Goal: Information Seeking & Learning: Understand process/instructions

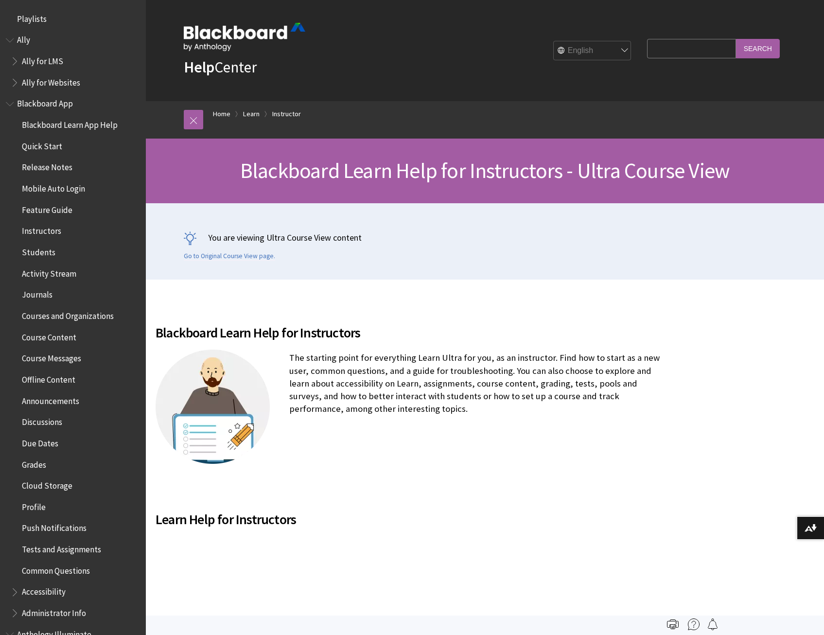
scroll to position [1176, 0]
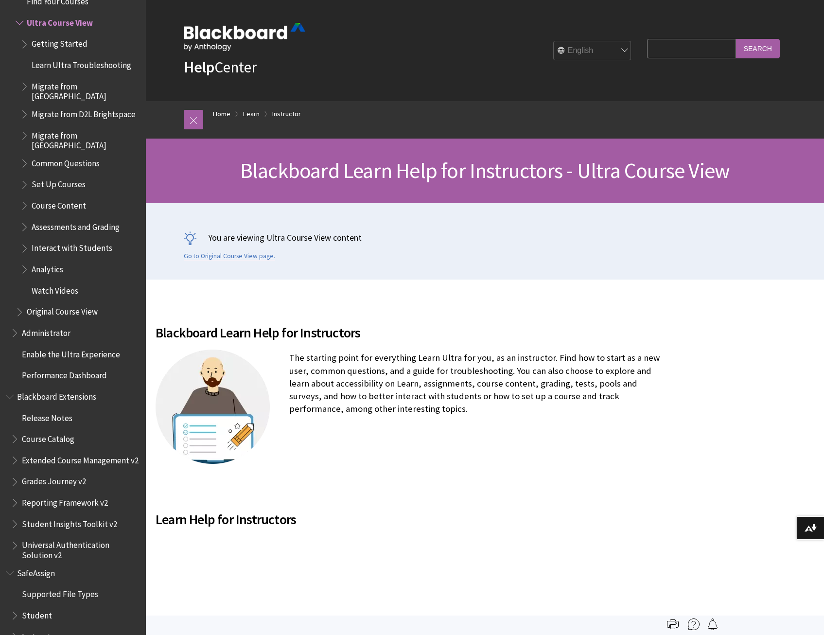
click at [652, 50] on input "Search Query" at bounding box center [691, 48] width 88 height 19
type input "q"
type input "test change point for all questions"
click at [736, 39] on input "Search" at bounding box center [758, 48] width 44 height 19
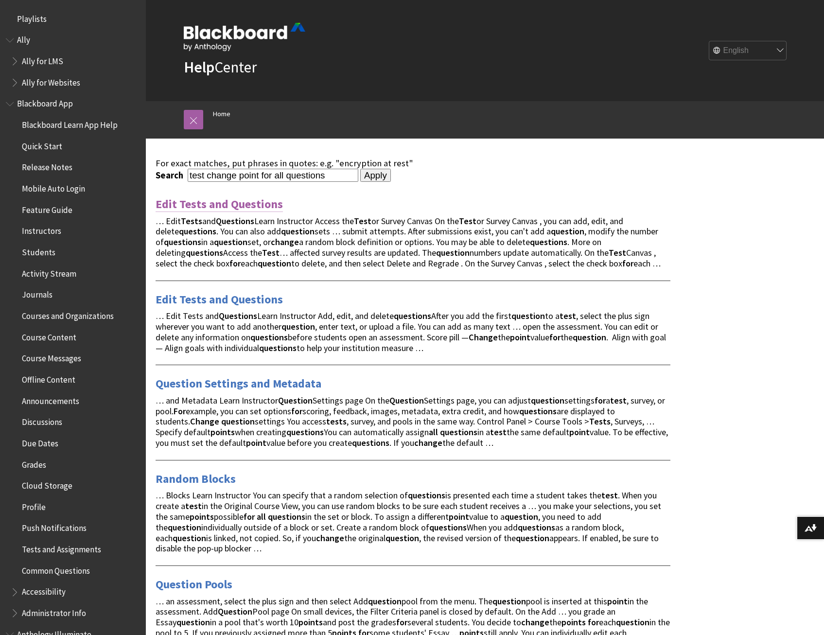
click at [227, 204] on link "Edit Tests and Questions" at bounding box center [218, 204] width 127 height 16
click at [221, 384] on link "Question Settings and Metadata" at bounding box center [238, 384] width 166 height 16
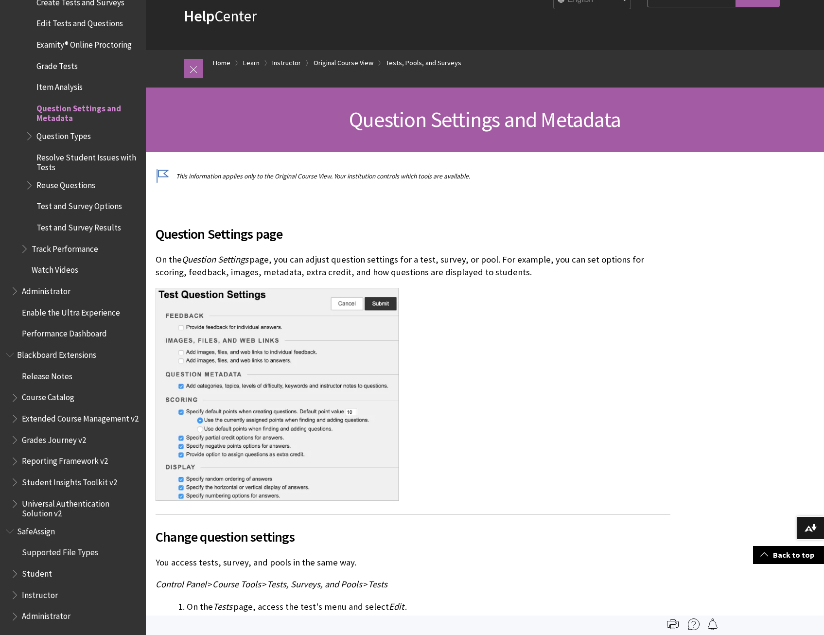
scroll to position [49, 0]
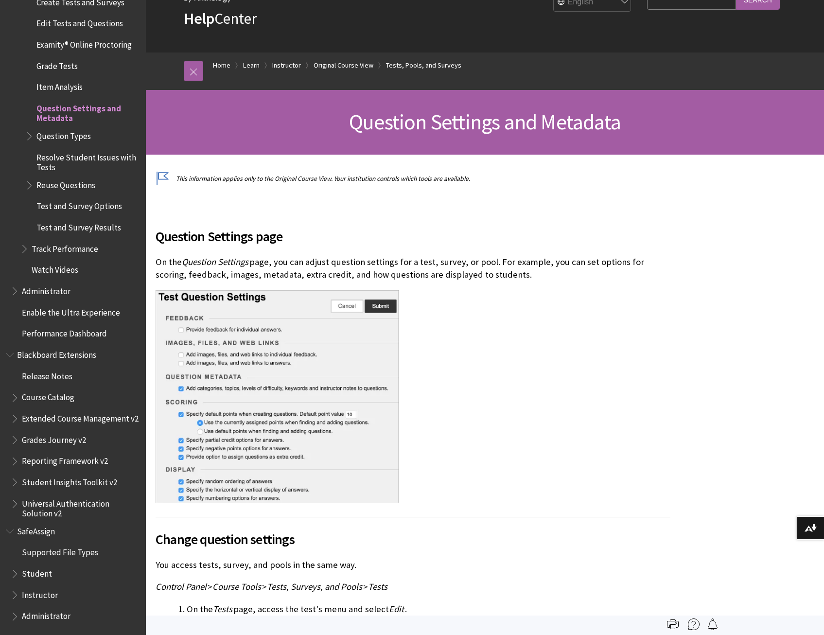
drag, startPoint x: 15, startPoint y: 1, endPoint x: 198, endPoint y: 157, distance: 240.9
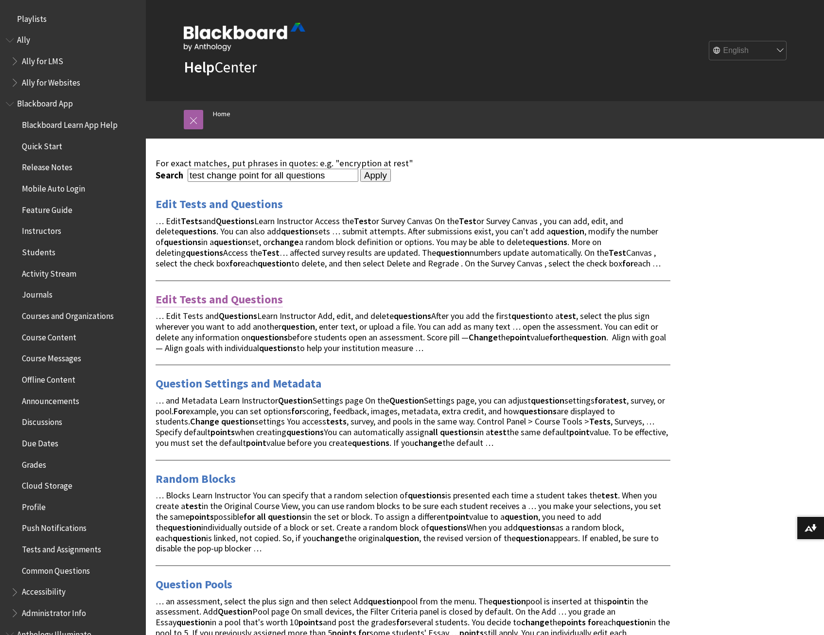
click at [223, 298] on link "Edit Tests and Questions" at bounding box center [218, 300] width 127 height 16
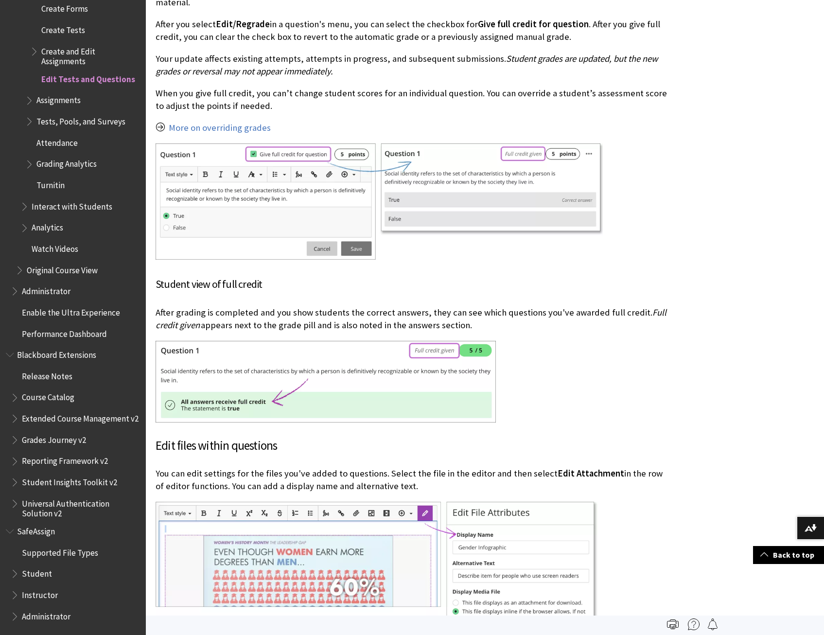
scroll to position [1506, 0]
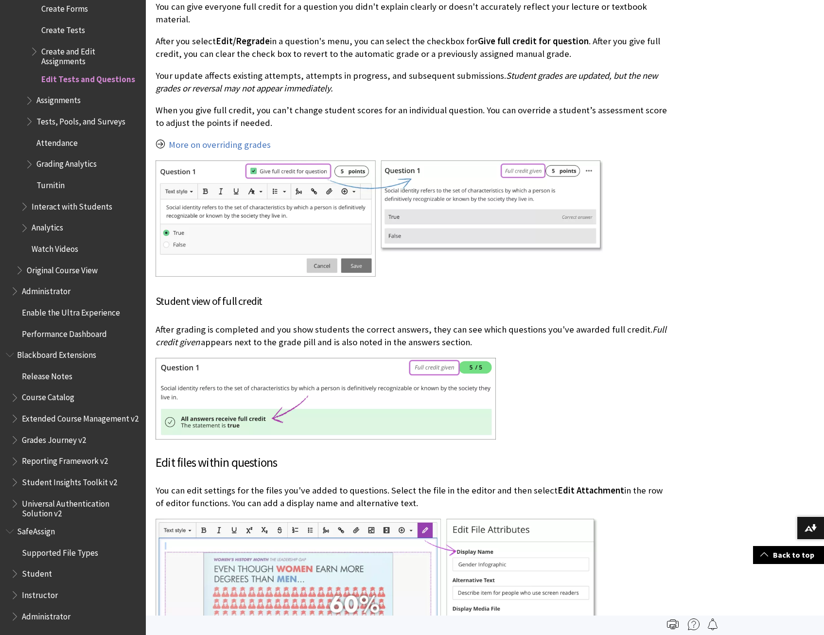
click at [706, 318] on div "Add, edit, and delete questions" at bounding box center [485, 202] width 678 height 2858
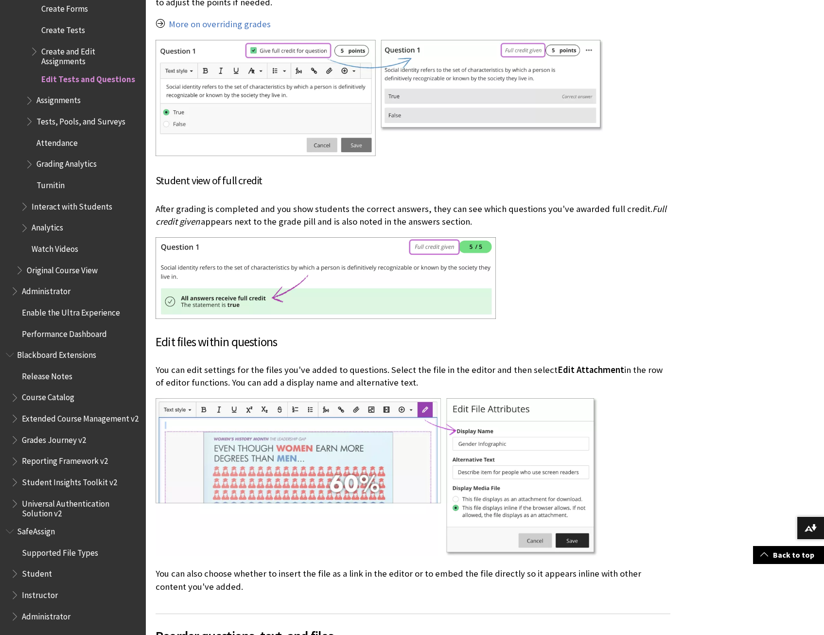
scroll to position [1652, 0]
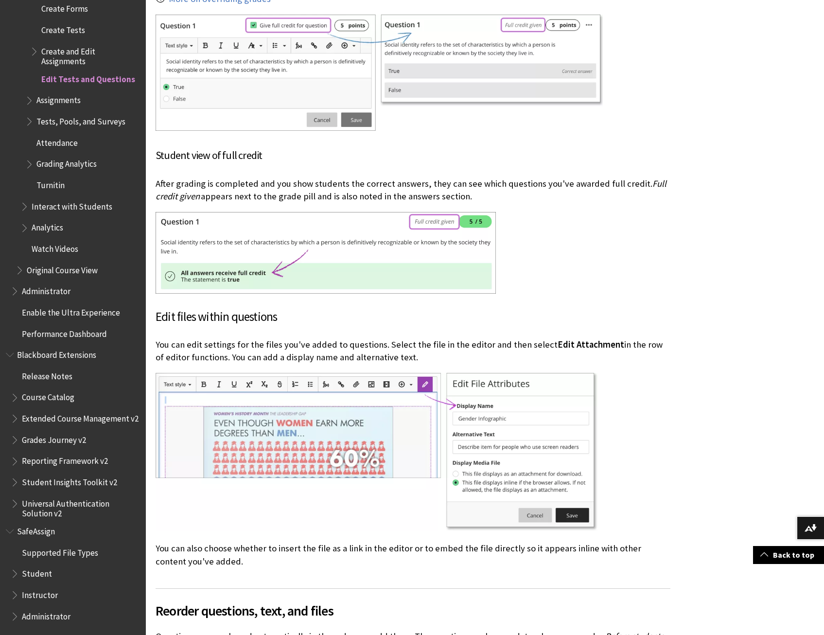
click at [739, 305] on div "Add, edit, and delete questions" at bounding box center [485, 56] width 678 height 2858
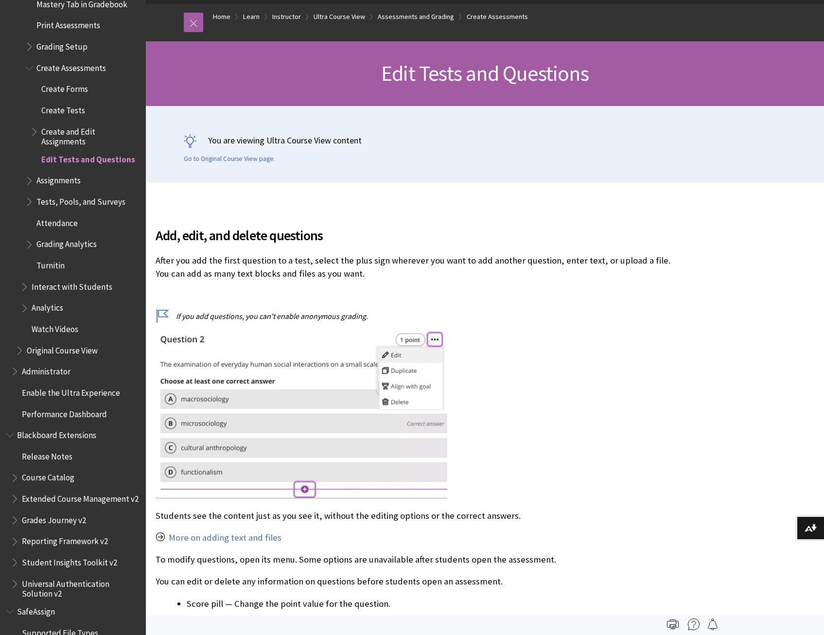
scroll to position [1445, 0]
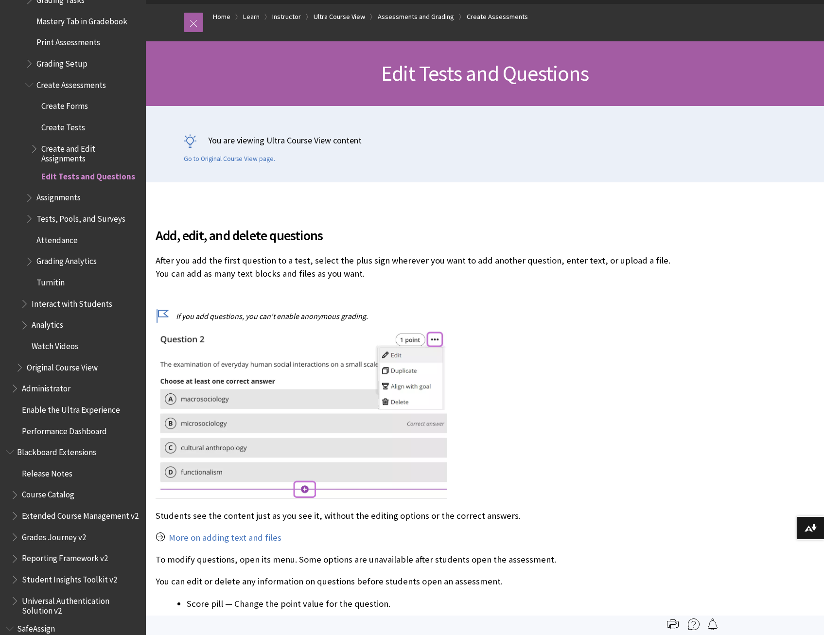
click at [61, 122] on span "Create Tests" at bounding box center [63, 125] width 44 height 13
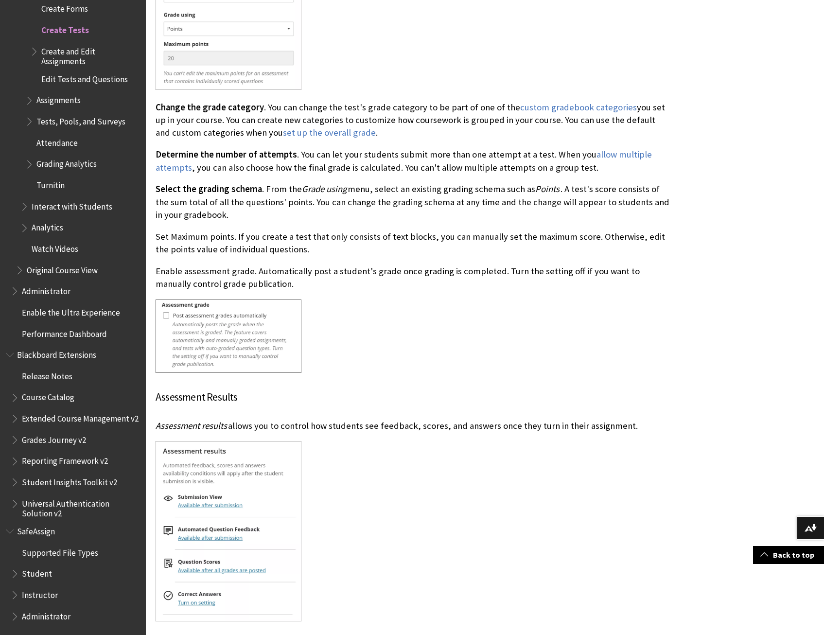
scroll to position [4616, 0]
